Goal: Navigation & Orientation: Find specific page/section

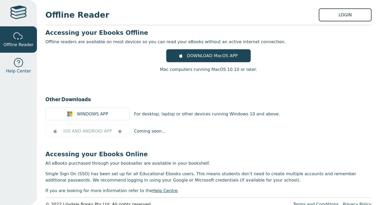
click at [337, 15] on link "LOGIN" at bounding box center [344, 14] width 53 height 13
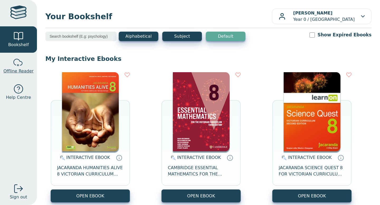
click at [12, 64] on link "Offline Reader" at bounding box center [18, 66] width 37 height 26
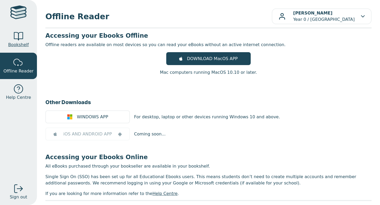
click at [24, 40] on link "Bookshelf" at bounding box center [18, 39] width 37 height 26
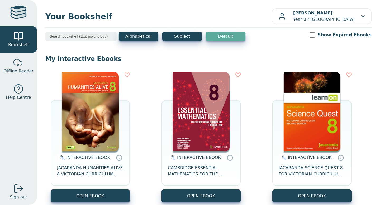
scroll to position [22, 0]
